Goal: Task Accomplishment & Management: Use online tool/utility

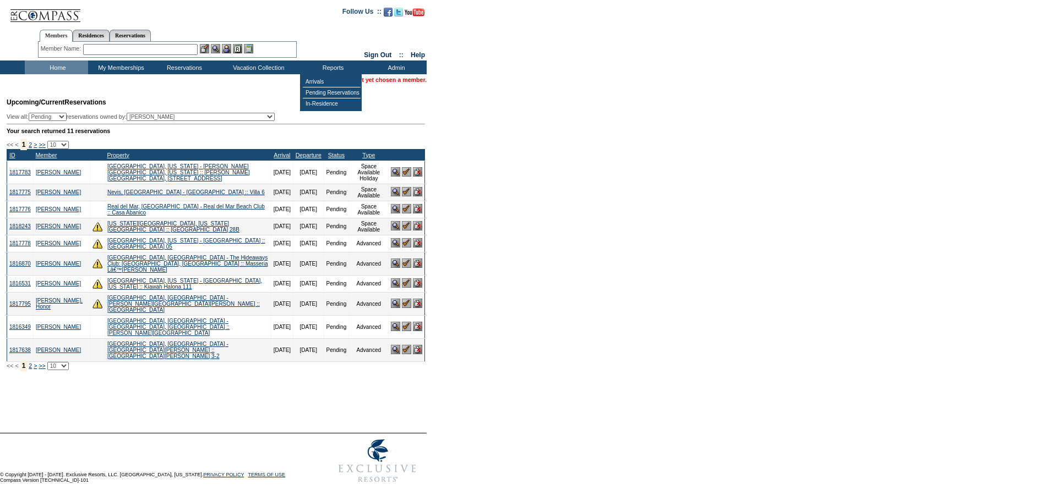
click at [282, 110] on td "Upcoming/Current Reservations View all: Pending Confirmed Cancelled TempHold re…" at bounding box center [214, 231] width 421 height 279
click at [395, 113] on td "Upcoming/Current Reservations View all: Pending Confirmed Cancelled TempHold re…" at bounding box center [214, 231] width 421 height 279
click at [111, 47] on input "text" at bounding box center [140, 49] width 114 height 11
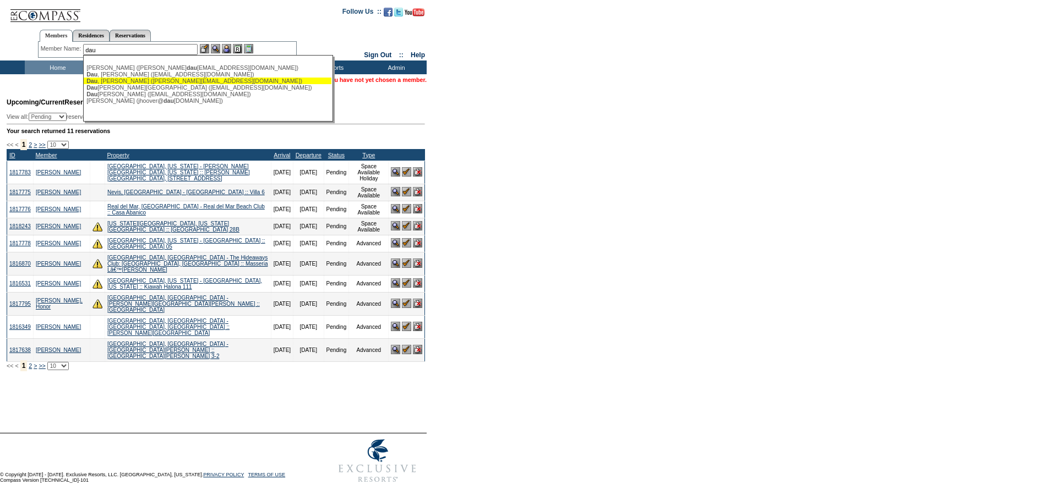
click at [125, 81] on div "[PERSON_NAME] ([PERSON_NAME][EMAIL_ADDRESS][DOMAIN_NAME])" at bounding box center [207, 81] width 242 height 7
type input "[PERSON_NAME] ([PERSON_NAME][EMAIL_ADDRESS][DOMAIN_NAME])"
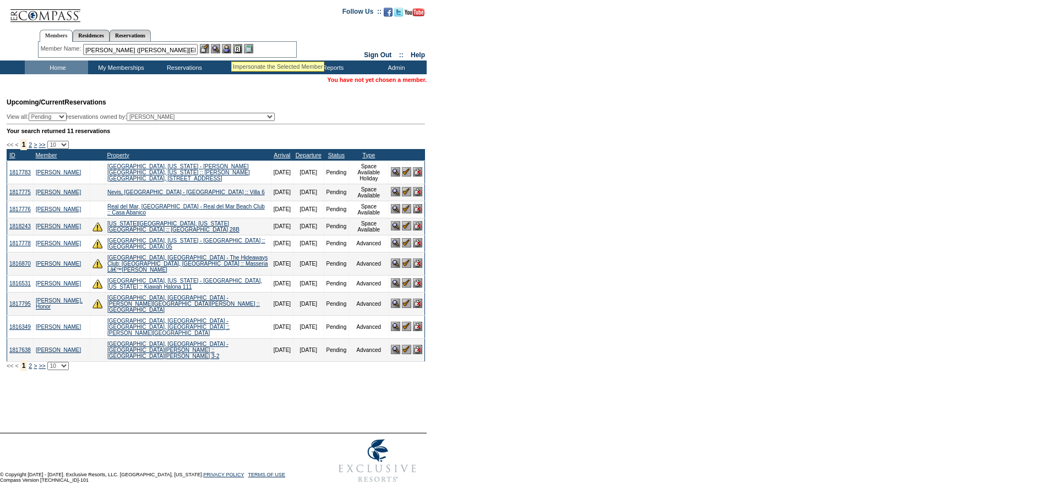
click at [231, 48] on img at bounding box center [226, 48] width 9 height 9
click at [220, 47] on img at bounding box center [215, 48] width 9 height 9
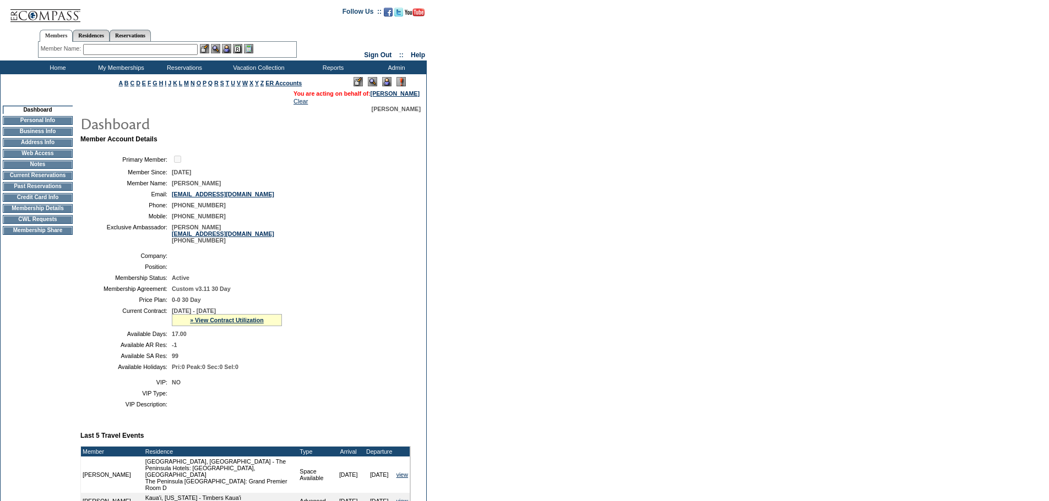
click at [173, 49] on input "text" at bounding box center [140, 49] width 114 height 11
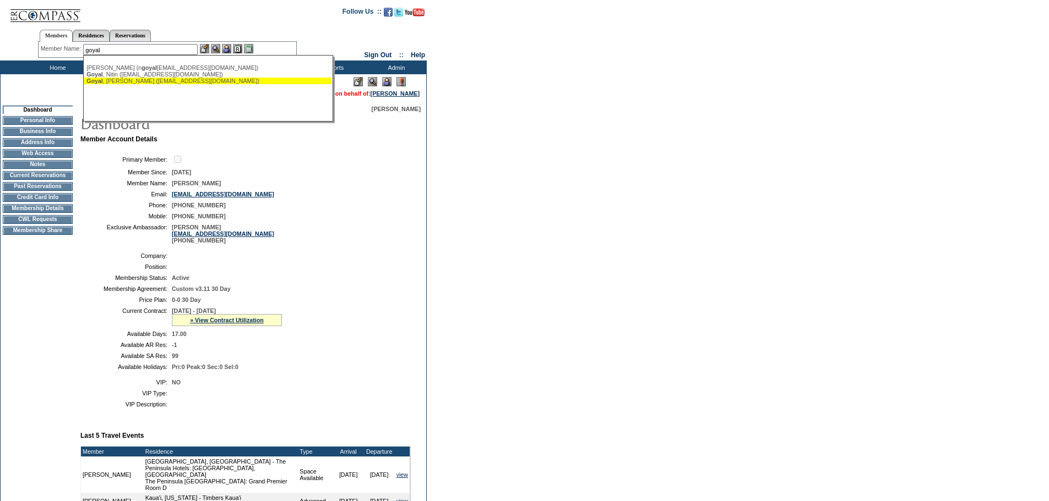
click at [136, 81] on div "Goyal , Rachna (rachnamgoyal@gmail.com)" at bounding box center [207, 81] width 242 height 7
type input "Goyal, Rachna (rachnamgoyal@gmail.com)"
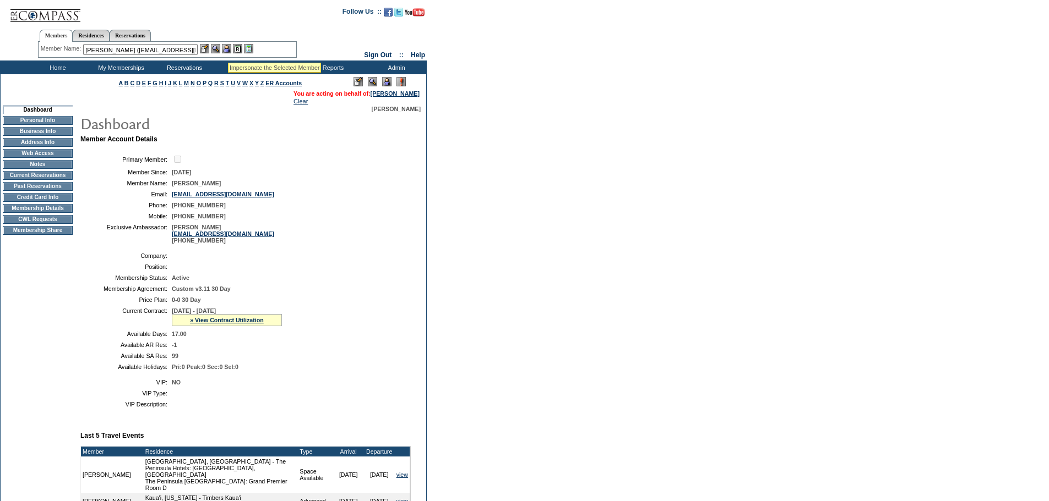
click at [229, 47] on img at bounding box center [226, 48] width 9 height 9
click at [214, 47] on img at bounding box center [215, 48] width 9 height 9
